Goal: Task Accomplishment & Management: Use online tool/utility

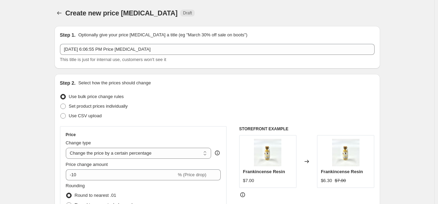
select select "percentage"
click at [63, 12] on icon "Price change jobs" at bounding box center [59, 13] width 7 height 7
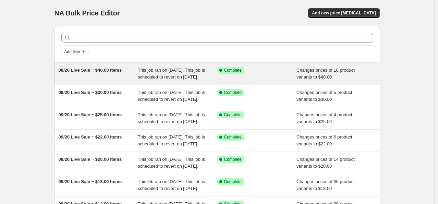
click at [115, 68] on span "09/20 Live Sale ~ $40.00 Items" at bounding box center [90, 69] width 63 height 5
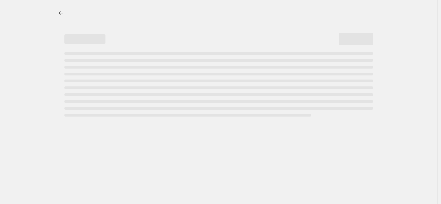
select select "collection"
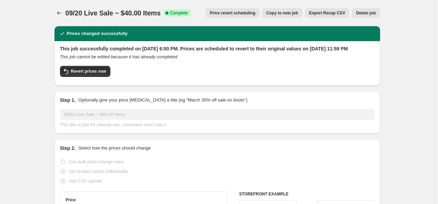
click at [277, 13] on span "Copy to new job" at bounding box center [282, 12] width 32 height 5
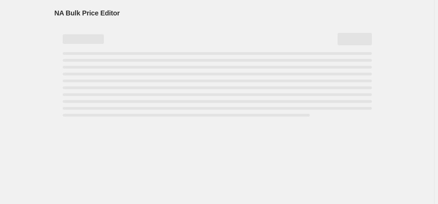
select select "collection"
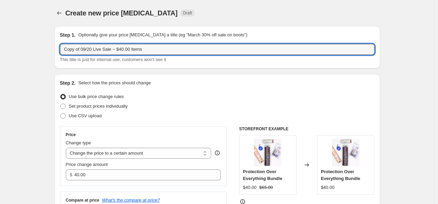
drag, startPoint x: 81, startPoint y: 49, endPoint x: 56, endPoint y: 51, distance: 25.0
click at [56, 51] on div "Step 1. Optionally give your price change job a title (eg "March 30% off sale o…" at bounding box center [216, 47] width 325 height 42
click at [103, 49] on input "09/20 Live Sale ~ $40.00 Items" at bounding box center [217, 49] width 314 height 11
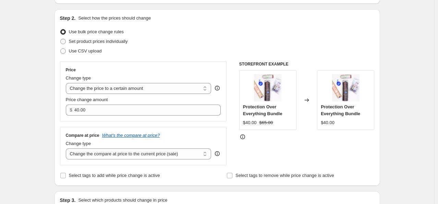
scroll to position [68, 0]
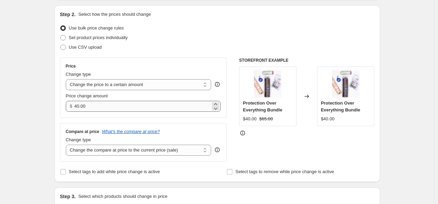
type input "09/20 Live Sale ~ $3.00 Items"
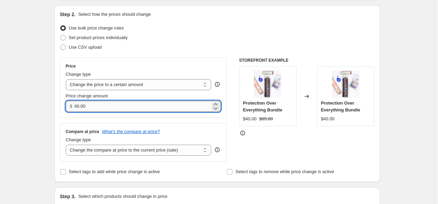
drag, startPoint x: 90, startPoint y: 107, endPoint x: 75, endPoint y: 108, distance: 14.8
click at [75, 108] on input "40.00" at bounding box center [142, 106] width 136 height 11
type input "3.00"
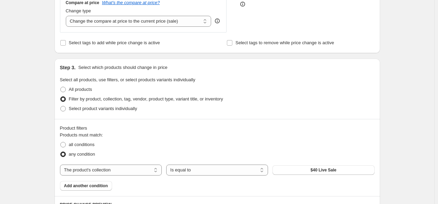
scroll to position [240, 0]
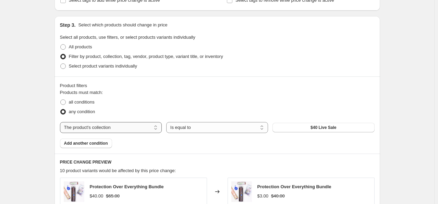
click at [158, 130] on select "The product The product's collection The product's tag The product's vendor The…" at bounding box center [111, 127] width 102 height 11
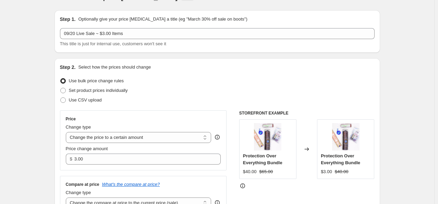
scroll to position [0, 0]
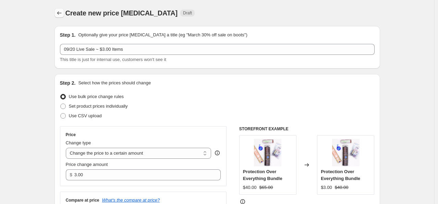
click at [64, 13] on button "Price change jobs" at bounding box center [59, 13] width 10 height 10
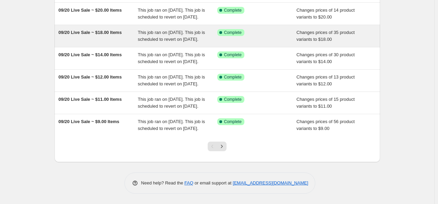
scroll to position [216, 0]
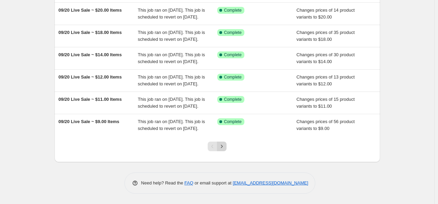
click at [225, 147] on icon "Next" at bounding box center [221, 146] width 7 height 7
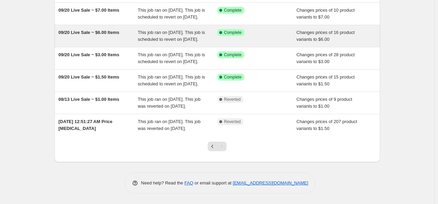
scroll to position [103, 0]
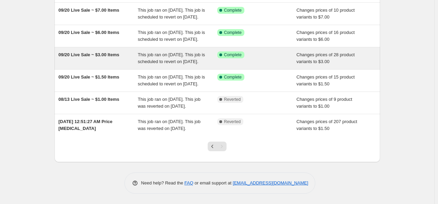
click at [119, 53] on span "09/20 Live Sale ~ $3.00 Items" at bounding box center [89, 54] width 61 height 5
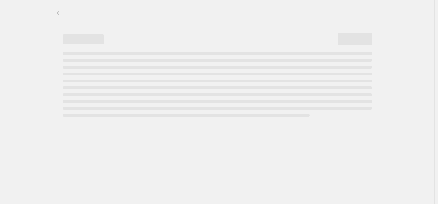
select select "collection"
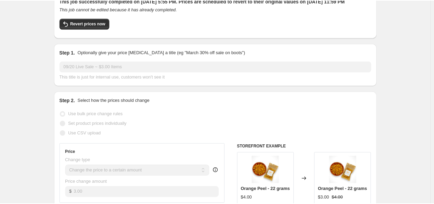
scroll to position [68, 0]
